Goal: Check status: Check status

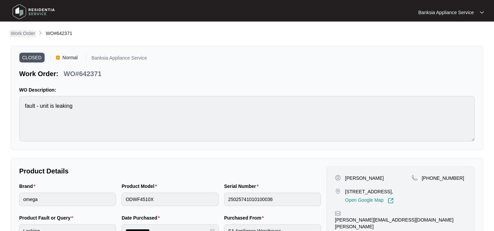
click at [20, 35] on p "Work Order" at bounding box center [23, 33] width 24 height 7
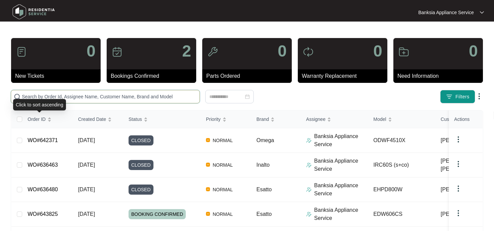
click at [41, 94] on input "text" at bounding box center [109, 96] width 175 height 7
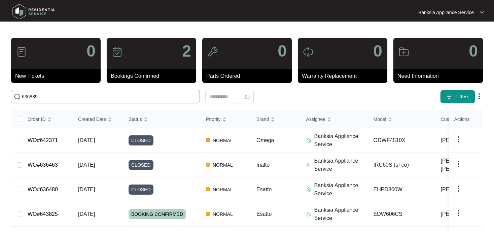
type input "636889"
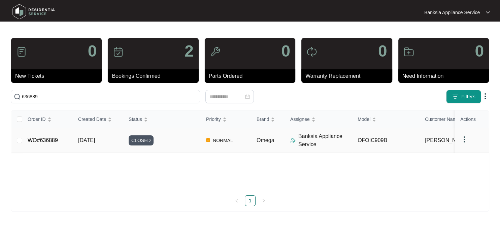
click at [49, 139] on link "WO#636889" at bounding box center [43, 140] width 30 height 6
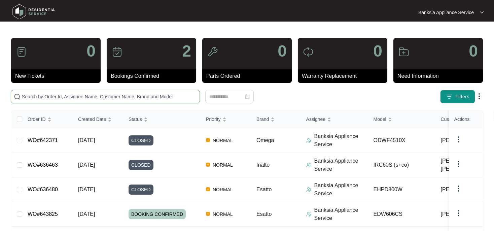
click at [25, 98] on input "text" at bounding box center [109, 96] width 175 height 7
type input "643825"
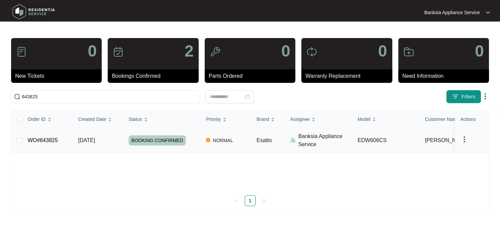
click at [44, 138] on link "WO#643825" at bounding box center [43, 140] width 30 height 6
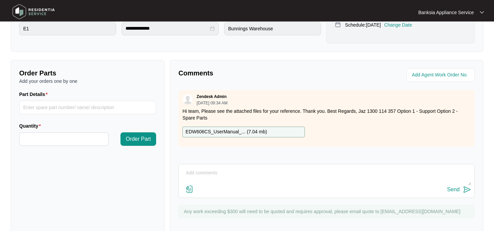
scroll to position [215, 0]
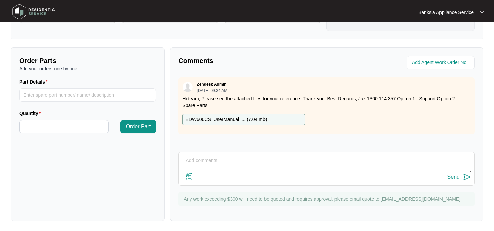
drag, startPoint x: 180, startPoint y: 152, endPoint x: 192, endPoint y: 159, distance: 13.1
click at [181, 153] on div "Send" at bounding box center [326, 168] width 297 height 34
click at [190, 157] on textarea at bounding box center [326, 164] width 289 height 18
click at [259, 160] on textarea "Test dishwasher - repaired door wirng as required - Test all ok" at bounding box center [326, 164] width 289 height 18
click at [331, 157] on textarea "Test dishwasher - repaired door wiring as required - Test all ok" at bounding box center [326, 164] width 289 height 18
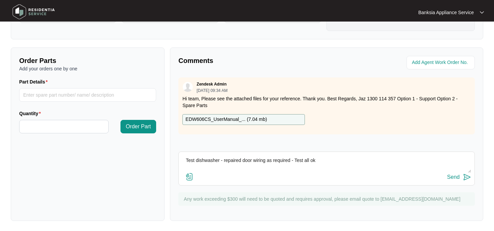
type textarea "Test dishwasher - repaired door wiring as required - Test all ok"
click at [453, 179] on div "Send" at bounding box center [453, 177] width 12 height 6
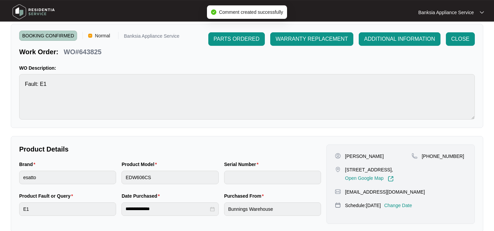
scroll to position [0, 0]
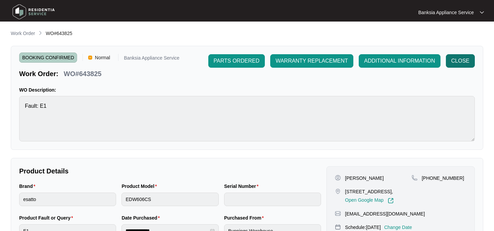
click at [462, 61] on span "CLOSE" at bounding box center [460, 61] width 18 height 8
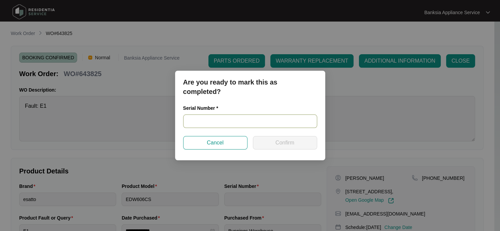
click at [225, 120] on input "text" at bounding box center [250, 120] width 134 height 13
paste input "23077032030100028"
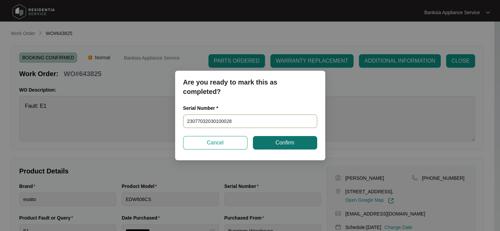
type input "23077032030100028"
click at [280, 144] on span "Confirm" at bounding box center [284, 143] width 19 height 8
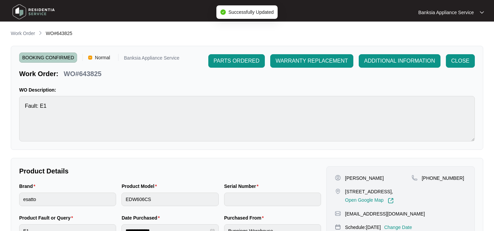
type input "23077032030100028"
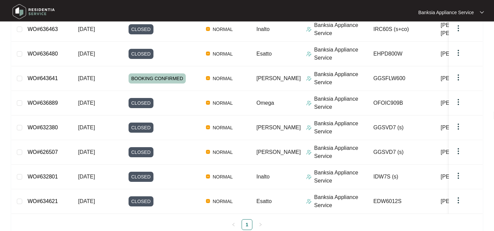
scroll to position [145, 0]
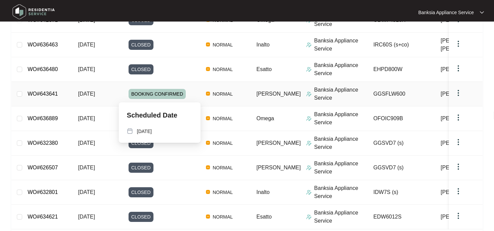
click at [149, 94] on span "BOOKING CONFIRMED" at bounding box center [157, 94] width 57 height 10
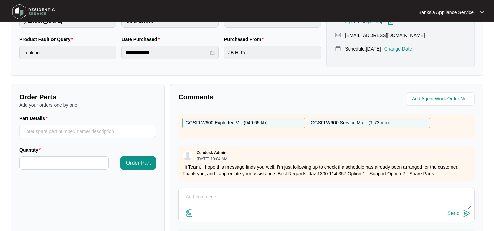
scroll to position [144, 0]
